Goal: Navigation & Orientation: Find specific page/section

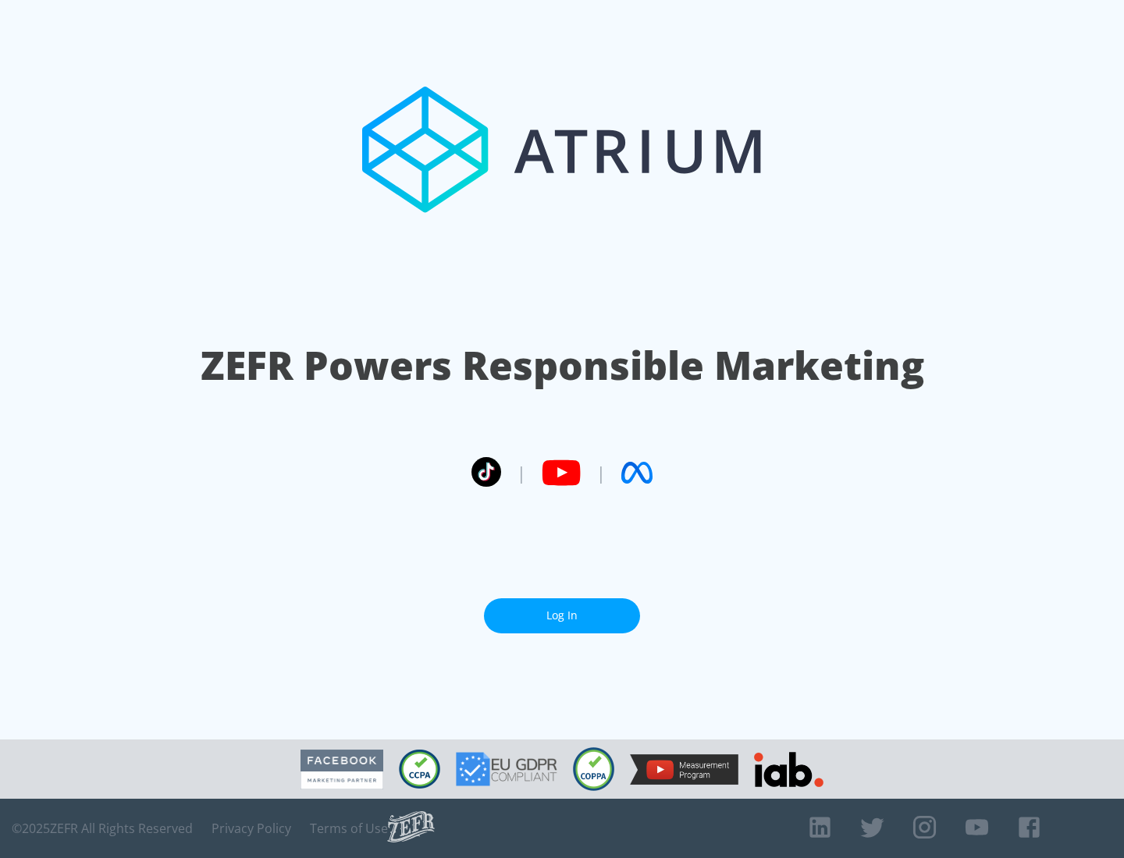
click at [562, 609] on link "Log In" at bounding box center [562, 616] width 156 height 35
